Goal: Transaction & Acquisition: Purchase product/service

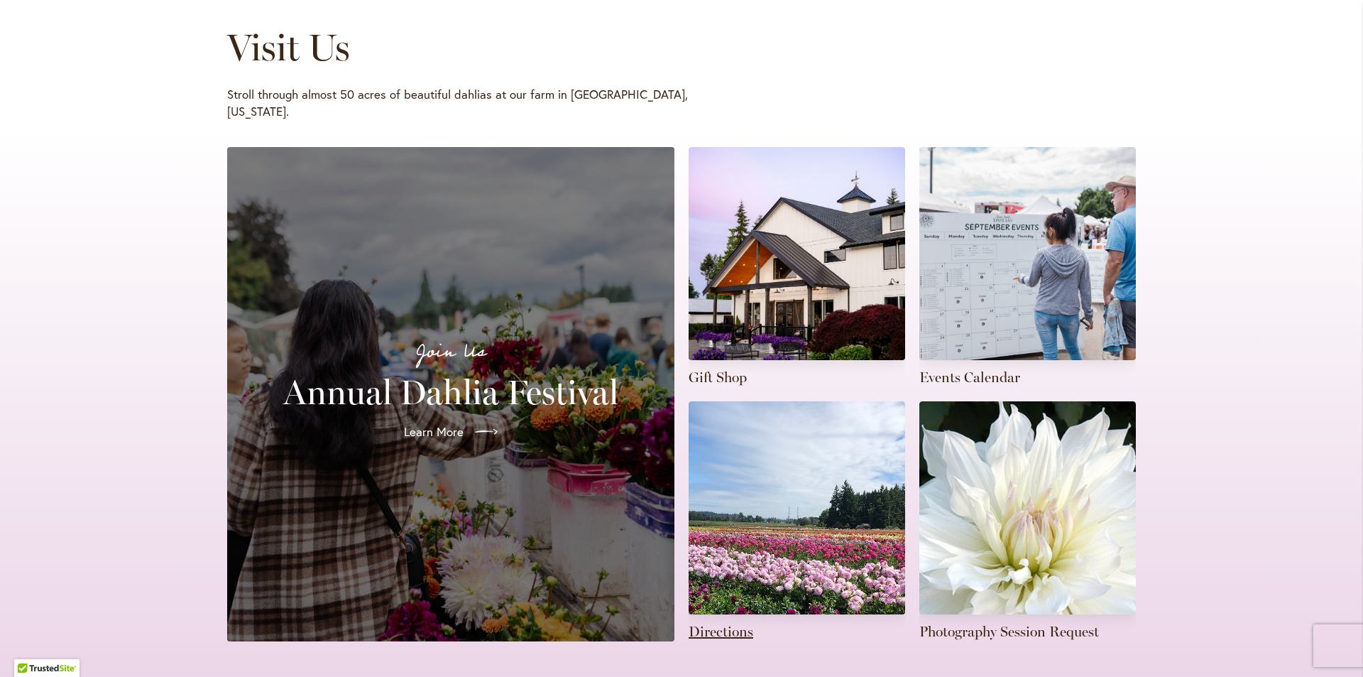
scroll to position [213, 0]
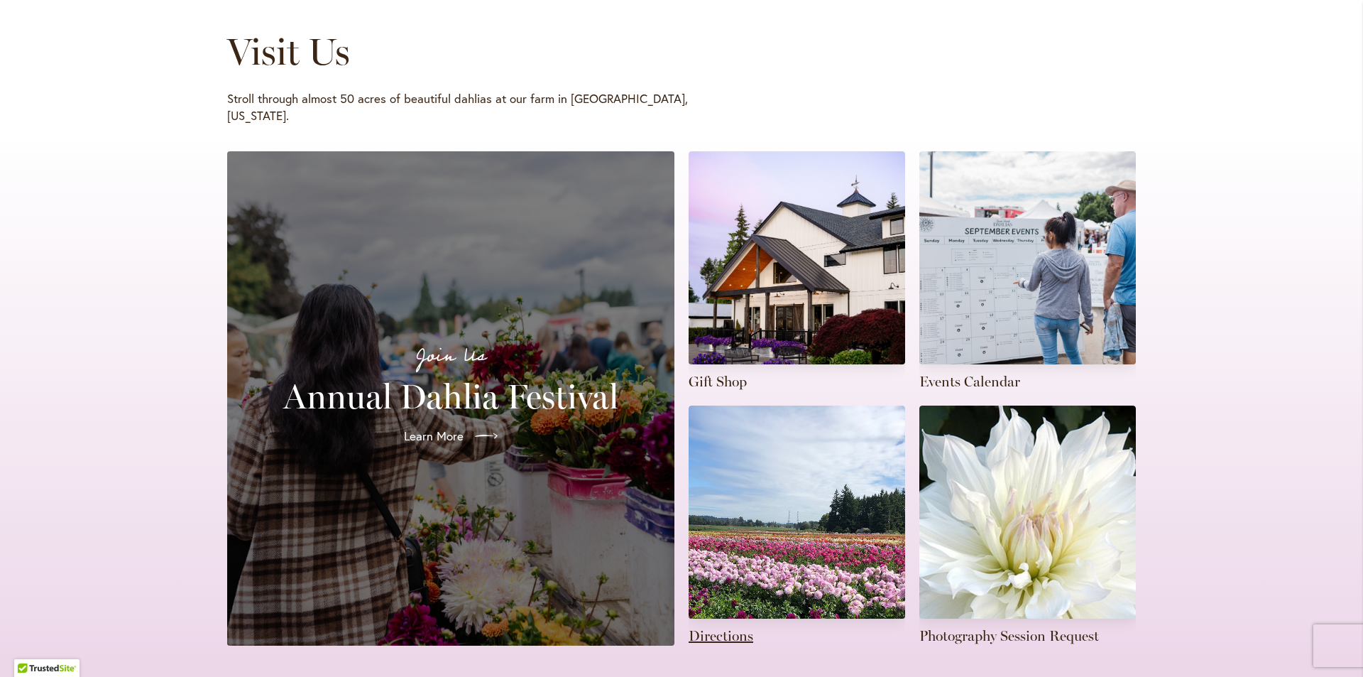
click at [790, 486] on link at bounding box center [797, 525] width 217 height 240
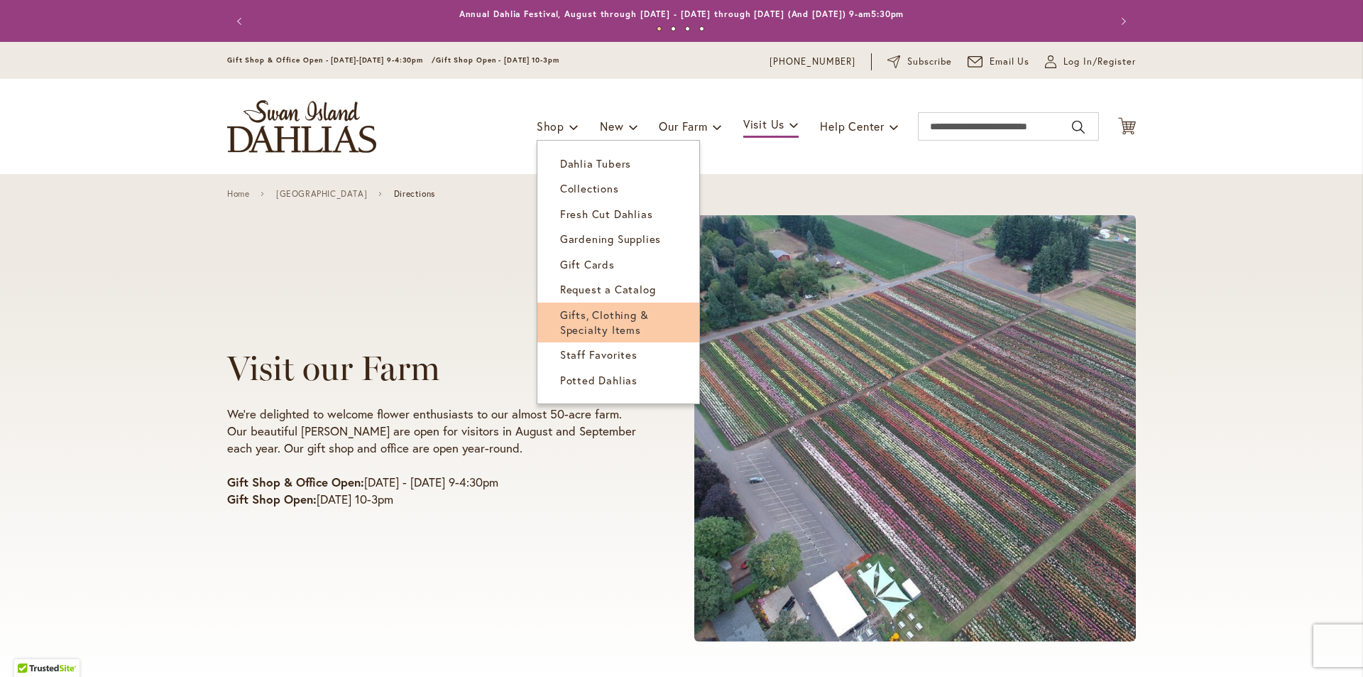
click at [579, 322] on span "Gifts, Clothing & Specialty Items" at bounding box center [604, 321] width 89 height 29
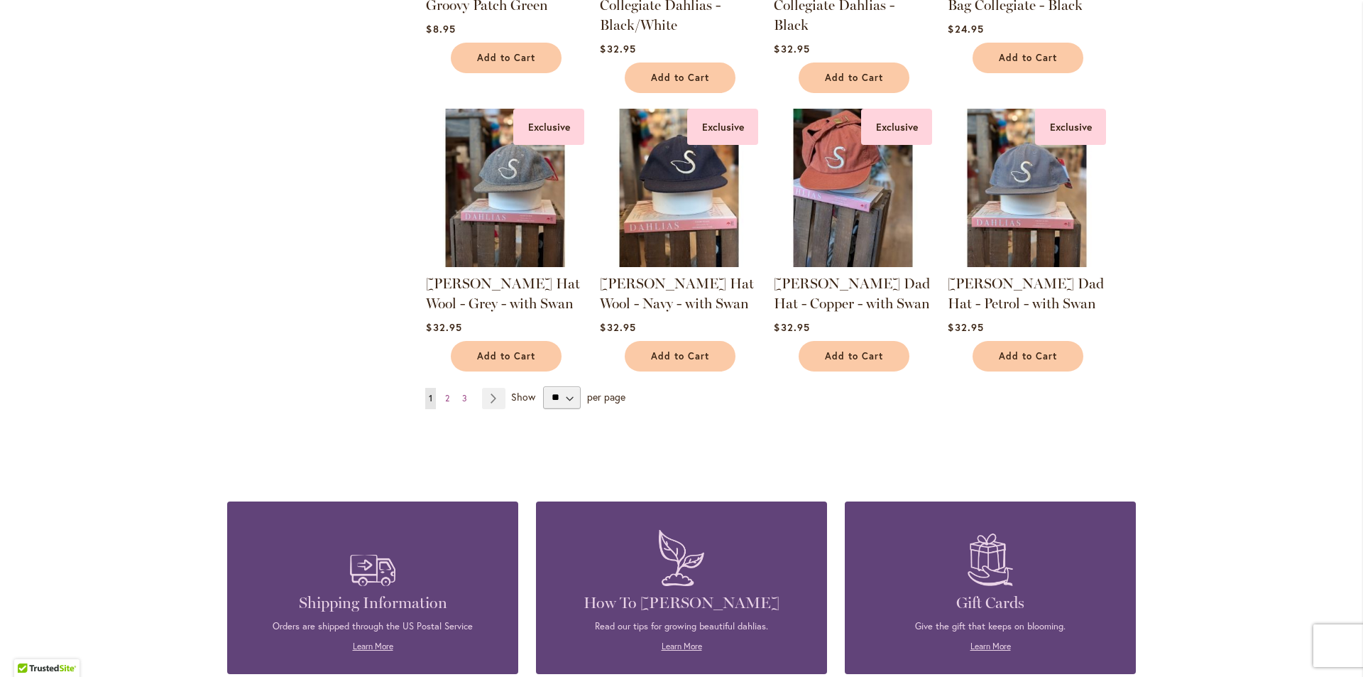
scroll to position [1136, 0]
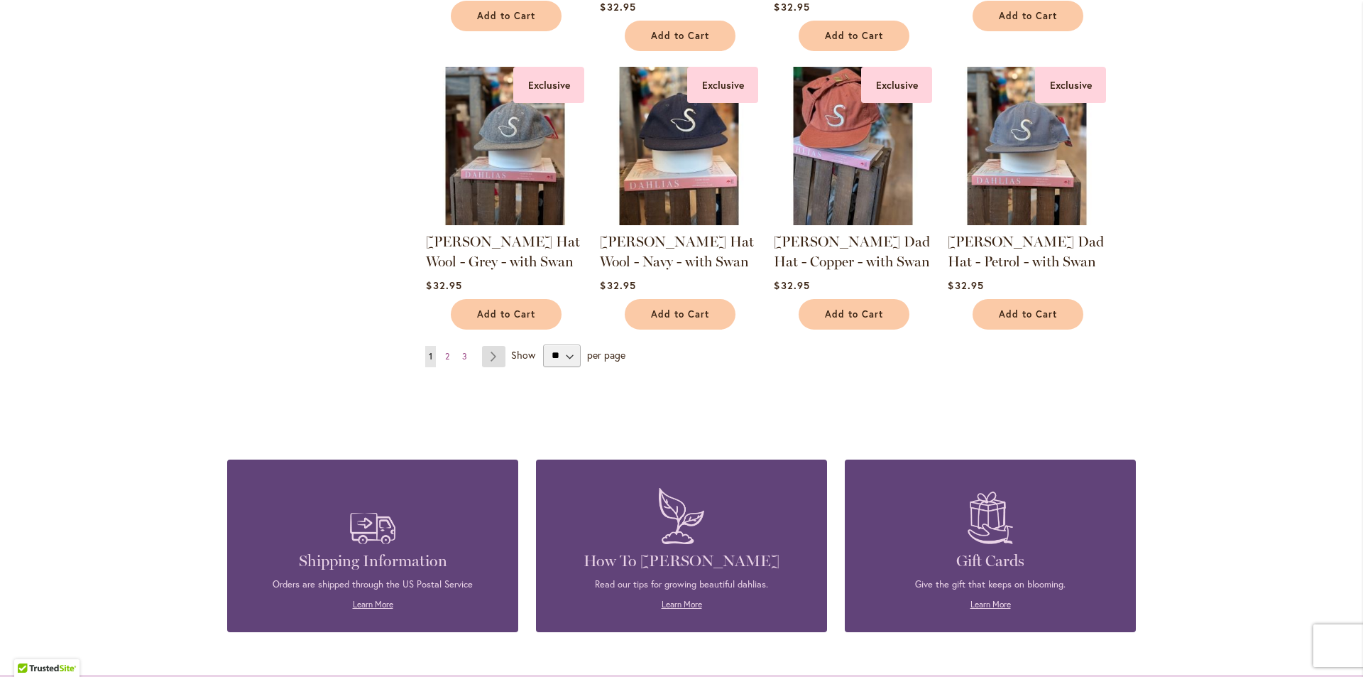
click at [491, 354] on link "Page Next" at bounding box center [493, 356] width 23 height 21
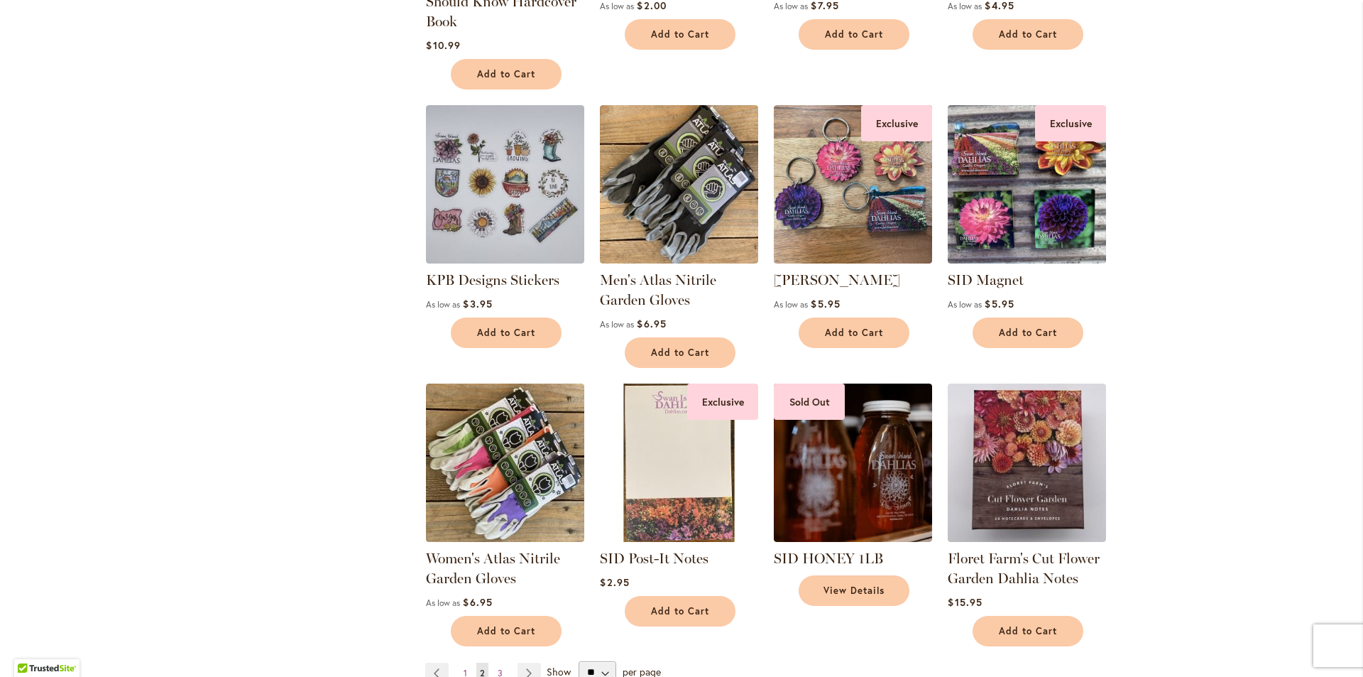
scroll to position [852, 0]
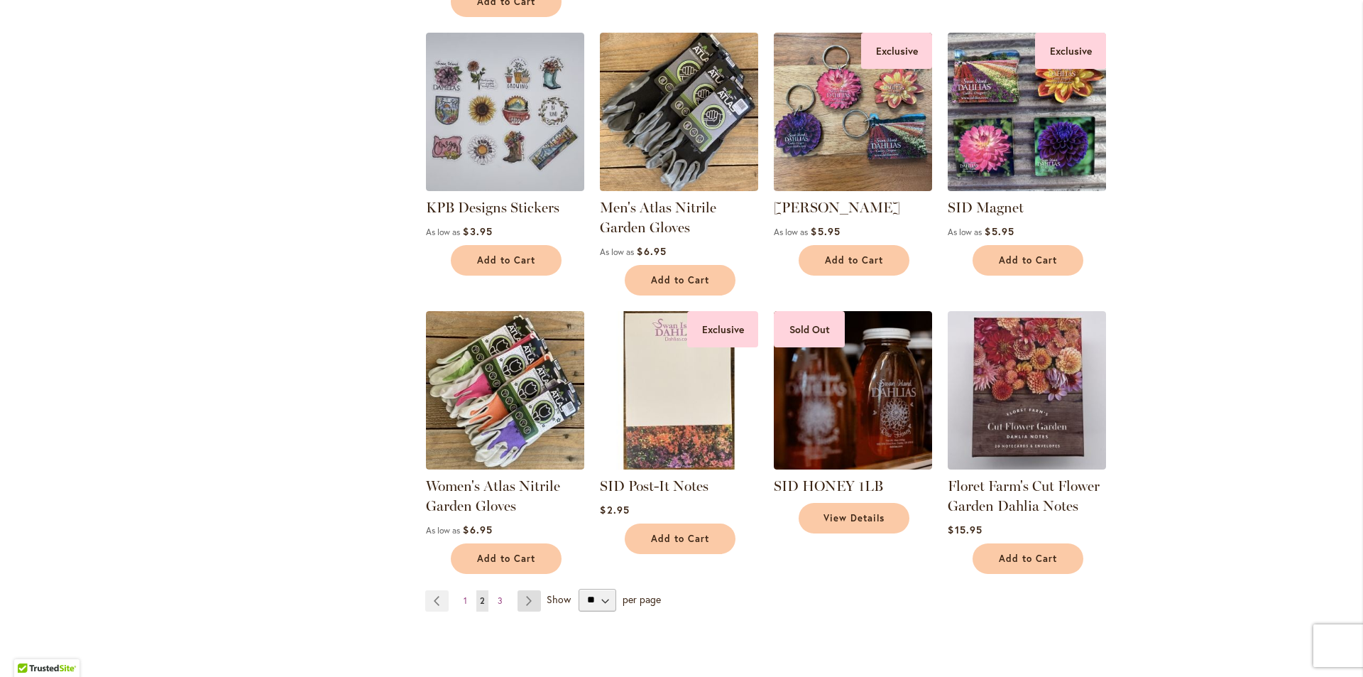
click at [518, 596] on link "Page Next" at bounding box center [529, 600] width 23 height 21
